Goal: Transaction & Acquisition: Purchase product/service

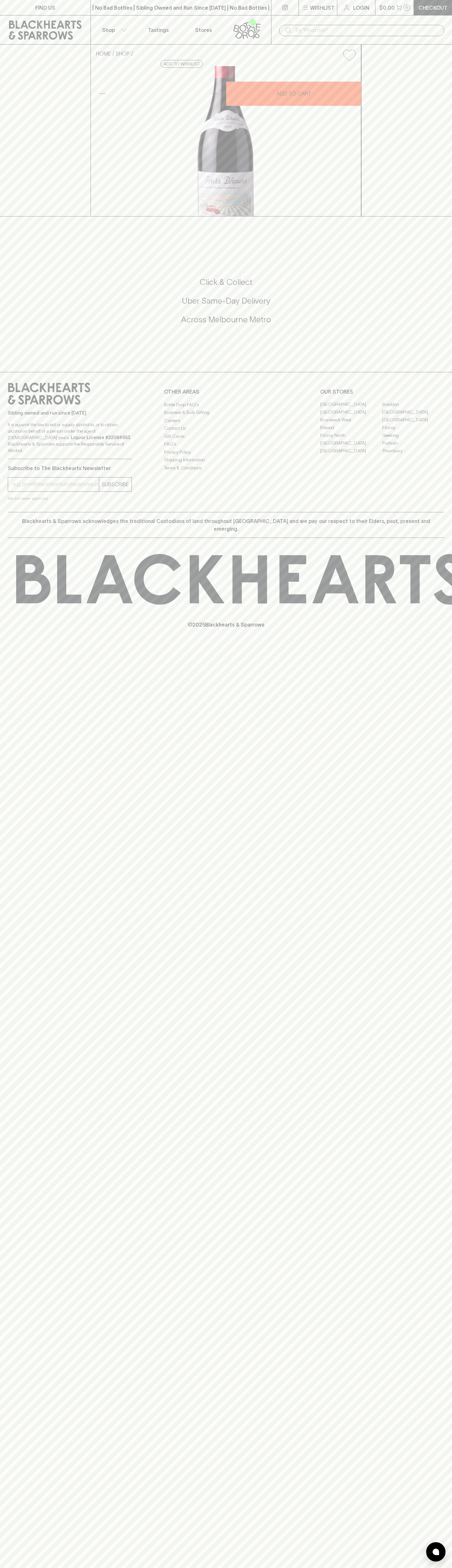
click at [423, 27] on input "text" at bounding box center [366, 30] width 144 height 10
click at [429, 359] on div "Click & Collect Uber Same-Day Delivery Across [GEOGRAPHIC_DATA] Metro" at bounding box center [226, 305] width 436 height 108
click at [205, 1567] on html "FIND US | No Bad Bottles | Sibling Owned and Run Since [DATE] | No Bad Bottles …" at bounding box center [226, 784] width 452 height 1568
click at [13, 1225] on div "FIND US | No Bad Bottles | Sibling Owned and Run Since [DATE] | No Bad Bottles …" at bounding box center [226, 784] width 452 height 1568
